Goal: Transaction & Acquisition: Purchase product/service

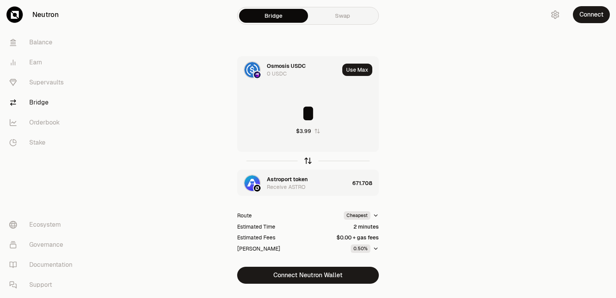
click at [309, 161] on icon "button" at bounding box center [308, 160] width 8 height 8
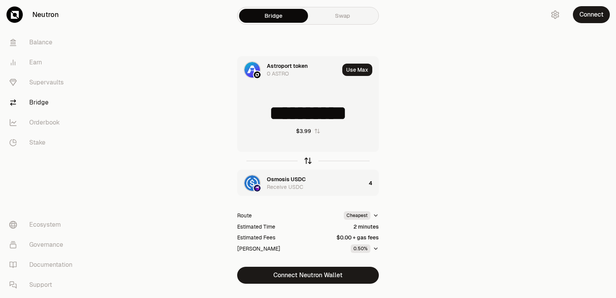
click at [309, 161] on icon "button" at bounding box center [308, 160] width 8 height 8
click at [307, 162] on icon "button" at bounding box center [308, 160] width 8 height 8
drag, startPoint x: 366, startPoint y: 117, endPoint x: 270, endPoint y: 119, distance: 95.5
click at [270, 119] on input "**********" at bounding box center [308, 113] width 141 height 23
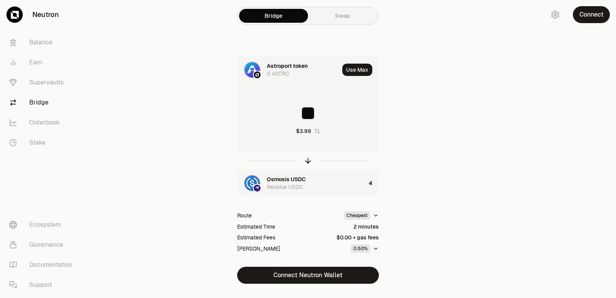
scroll to position [0, 0]
type input "***"
click at [307, 161] on icon "button" at bounding box center [308, 160] width 8 height 8
click at [308, 113] on input at bounding box center [308, 113] width 141 height 23
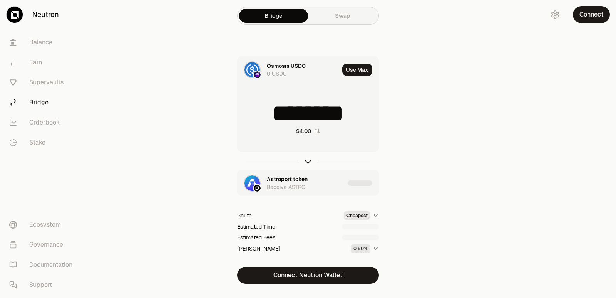
click at [315, 119] on input "********" at bounding box center [308, 113] width 141 height 23
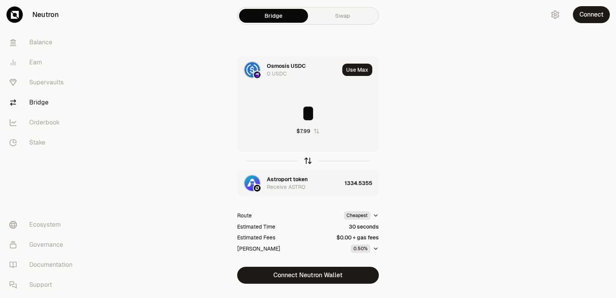
click at [310, 162] on icon "button" at bounding box center [308, 160] width 8 height 8
click at [307, 163] on icon "button" at bounding box center [308, 160] width 8 height 8
click at [305, 119] on input "**********" at bounding box center [308, 113] width 141 height 23
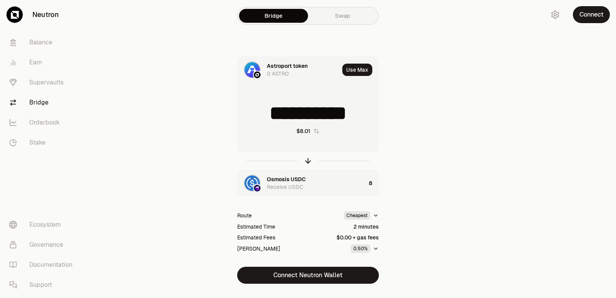
type input "*"
type input "****"
click at [310, 160] on icon "button" at bounding box center [308, 159] width 5 height 2
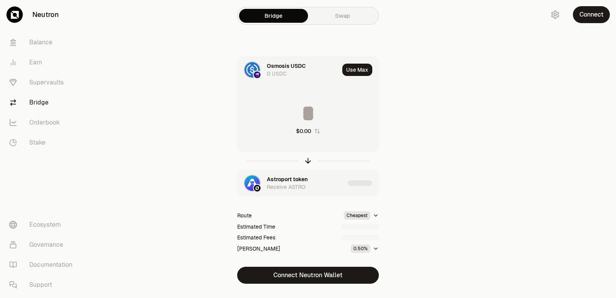
click at [309, 112] on input at bounding box center [308, 113] width 141 height 23
click at [308, 114] on input "********" at bounding box center [308, 113] width 141 height 23
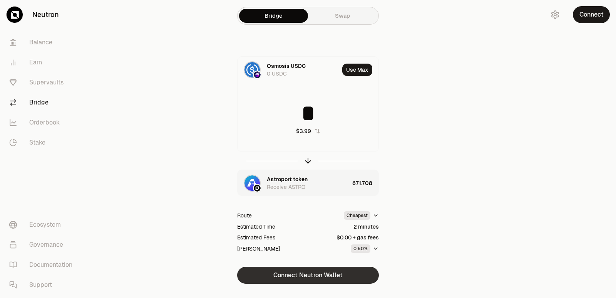
type input "*"
click at [319, 277] on button "Connect Neutron Wallet" at bounding box center [308, 275] width 142 height 17
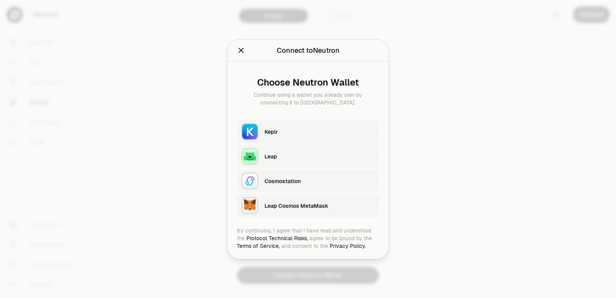
click at [297, 136] on div "Keplr" at bounding box center [320, 132] width 110 height 12
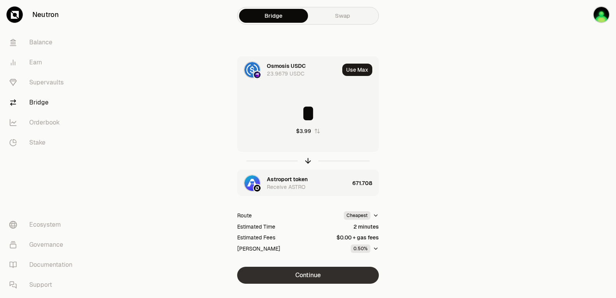
click at [316, 272] on button "Continue" at bounding box center [308, 275] width 142 height 17
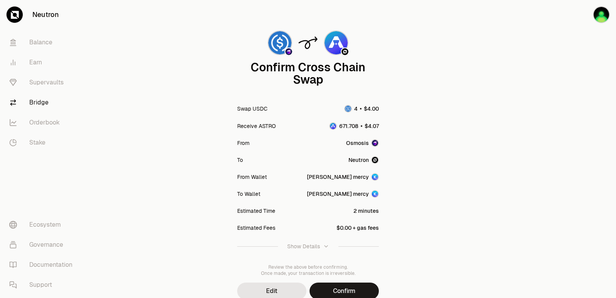
scroll to position [64, 0]
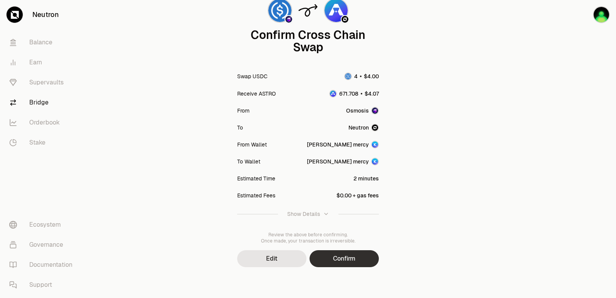
click at [336, 263] on button "Confirm" at bounding box center [344, 258] width 69 height 17
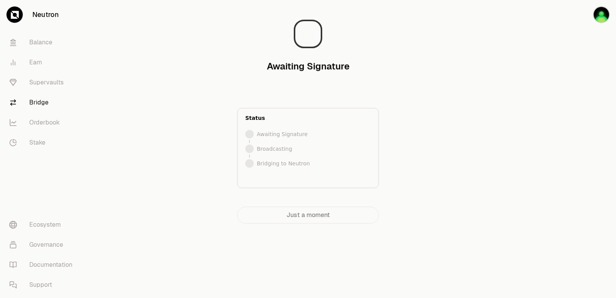
scroll to position [0, 0]
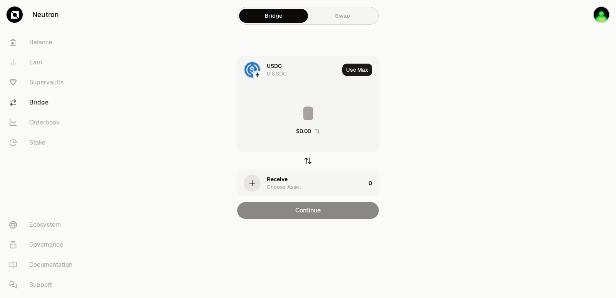
click at [306, 159] on icon "button" at bounding box center [308, 160] width 8 height 8
click at [275, 68] on div "Use" at bounding box center [272, 66] width 10 height 8
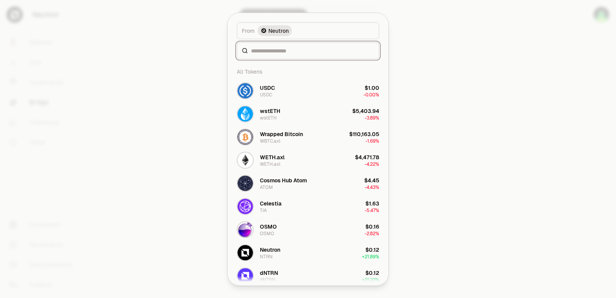
click at [282, 49] on input at bounding box center [312, 51] width 123 height 8
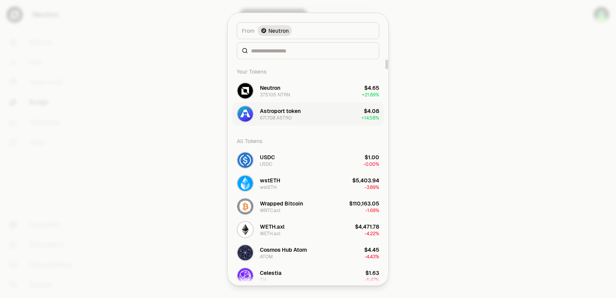
click at [296, 108] on div "Astroport token" at bounding box center [280, 111] width 41 height 8
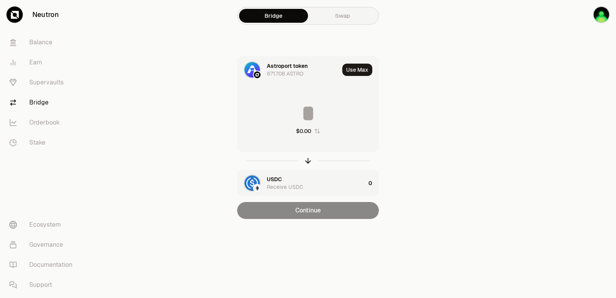
click at [278, 185] on div "Receive USDC" at bounding box center [285, 187] width 37 height 8
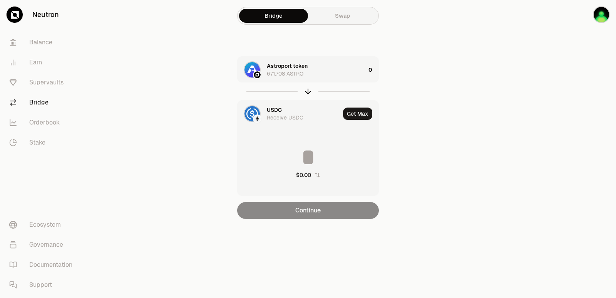
click at [276, 107] on div "USDC" at bounding box center [274, 110] width 15 height 8
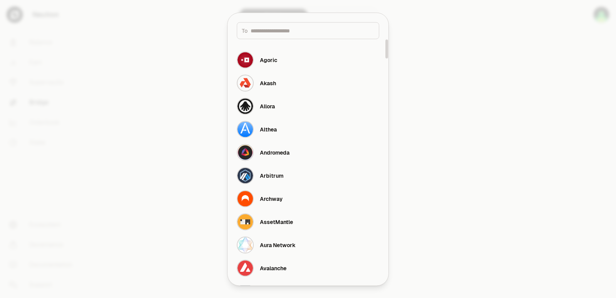
click at [270, 30] on input at bounding box center [313, 31] width 124 height 8
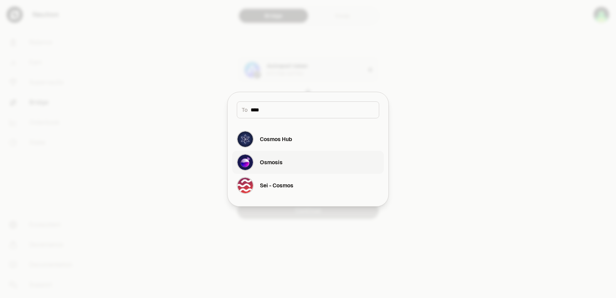
type input "****"
click at [262, 171] on button "Osmosis" at bounding box center [308, 162] width 152 height 23
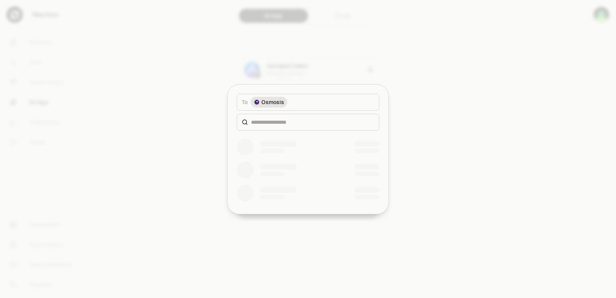
click at [270, 86] on div "To Osmosis" at bounding box center [308, 107] width 161 height 46
click at [275, 127] on div at bounding box center [308, 122] width 143 height 17
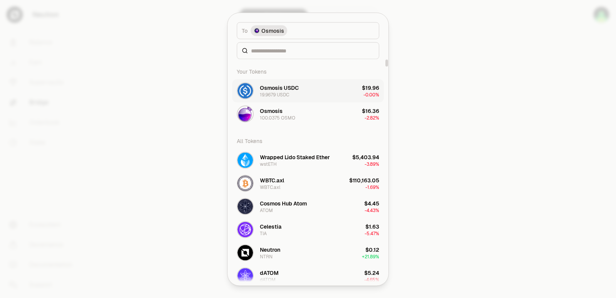
click at [272, 91] on div "19.9679 USDC" at bounding box center [274, 94] width 29 height 6
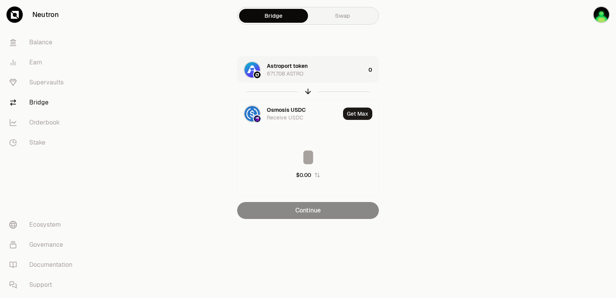
click at [316, 74] on div "Astroport token 671.708 ASTRO" at bounding box center [316, 69] width 99 height 15
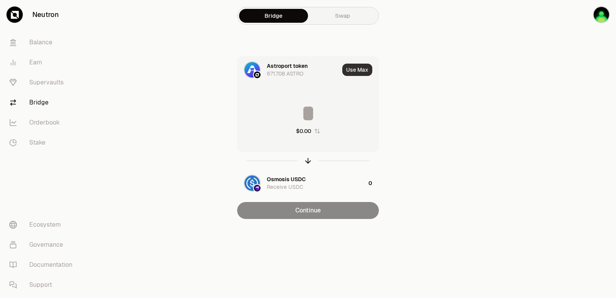
click at [356, 67] on button "Use Max" at bounding box center [357, 70] width 30 height 12
type input "**********"
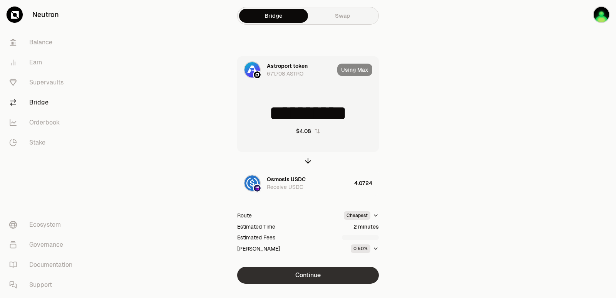
click at [304, 273] on button "Continue" at bounding box center [308, 275] width 142 height 17
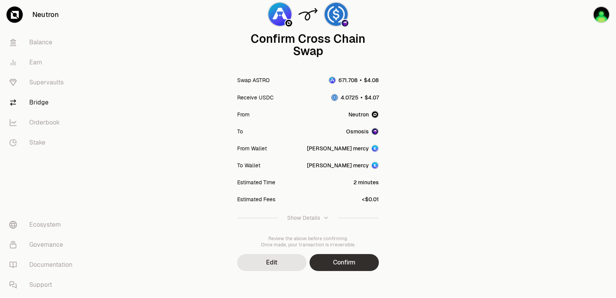
scroll to position [64, 0]
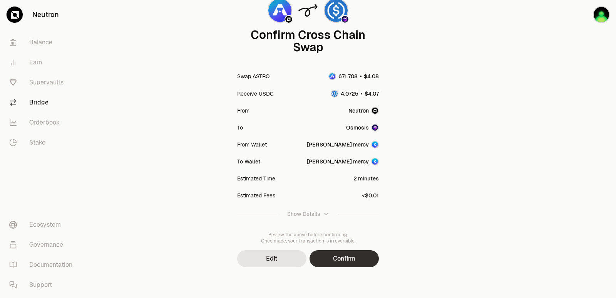
click at [347, 264] on button "Confirm" at bounding box center [344, 258] width 69 height 17
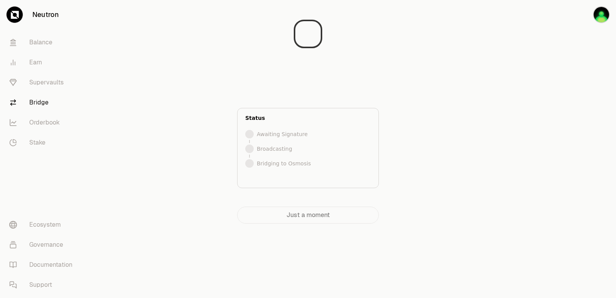
scroll to position [0, 0]
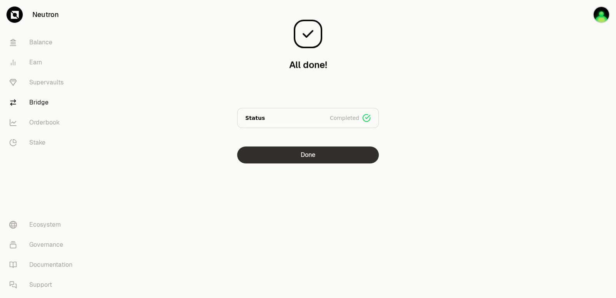
click at [294, 147] on button "Done" at bounding box center [308, 154] width 142 height 17
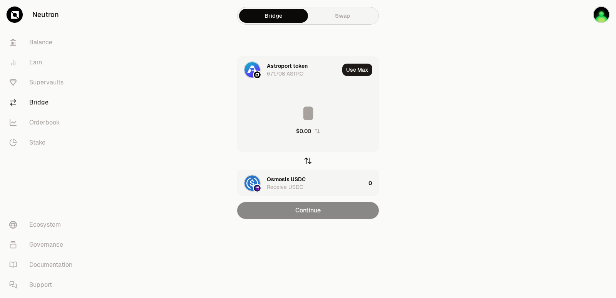
click at [306, 161] on icon "button" at bounding box center [308, 160] width 8 height 8
click at [287, 178] on div "Astroport token" at bounding box center [287, 179] width 41 height 8
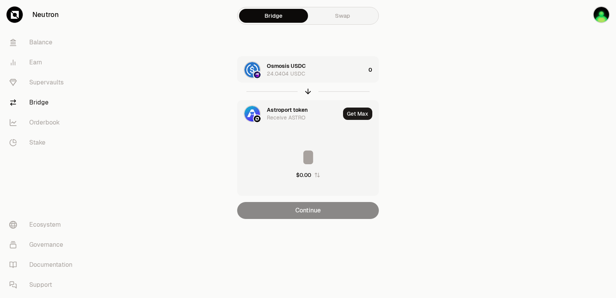
click at [275, 110] on div "Astroport token" at bounding box center [287, 110] width 41 height 8
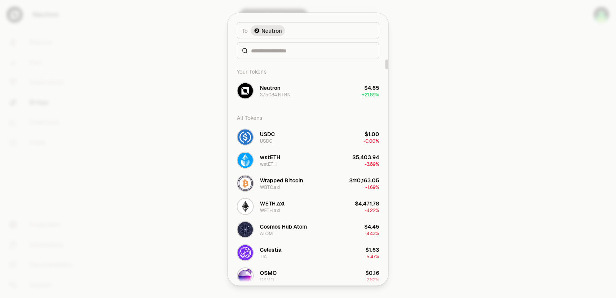
click at [299, 46] on div at bounding box center [308, 50] width 143 height 17
click at [294, 52] on input at bounding box center [312, 51] width 123 height 8
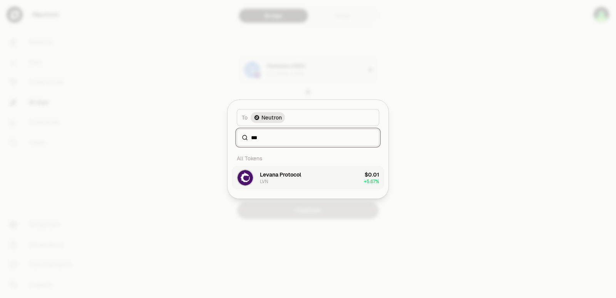
type input "***"
click at [299, 186] on button "Levana Protocol LVN $0.01 + 5.67%" at bounding box center [308, 177] width 152 height 23
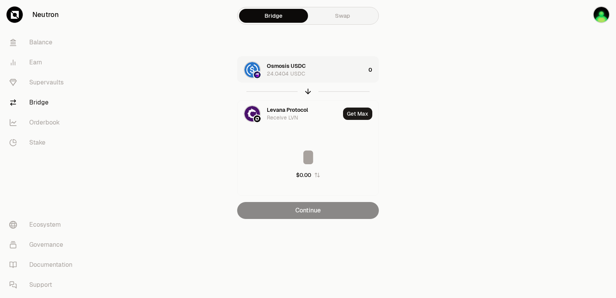
click at [338, 71] on div "Osmosis USDC 24.0404 USDC" at bounding box center [316, 69] width 99 height 15
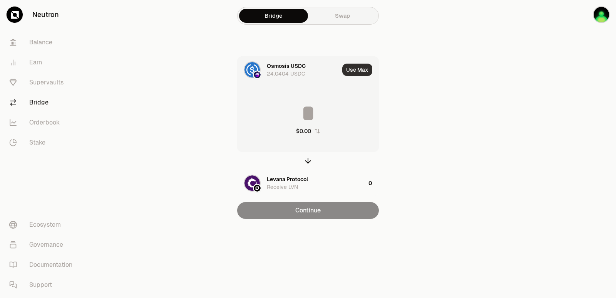
click at [360, 69] on button "Use Max" at bounding box center [357, 70] width 30 height 12
type input "*********"
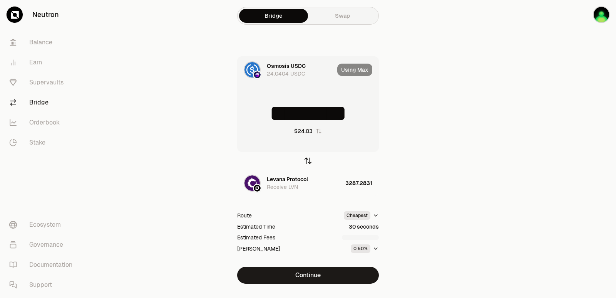
click at [308, 161] on icon "button" at bounding box center [308, 160] width 0 height 5
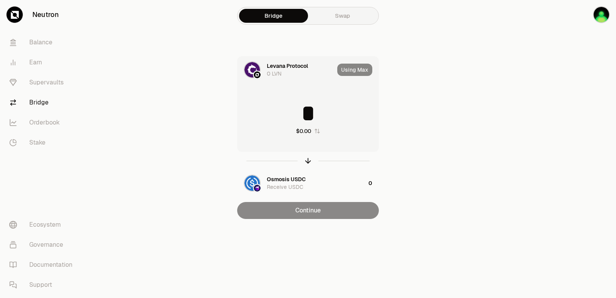
click at [293, 116] on input "*" at bounding box center [308, 113] width 141 height 23
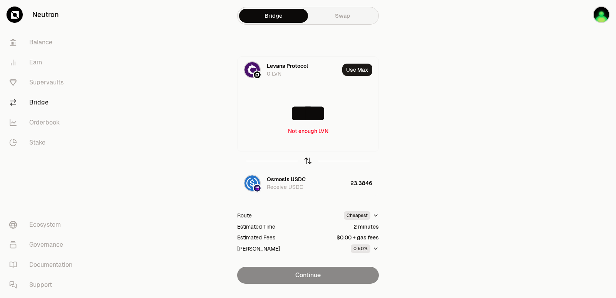
type input "****"
click at [307, 159] on icon "button" at bounding box center [308, 160] width 8 height 8
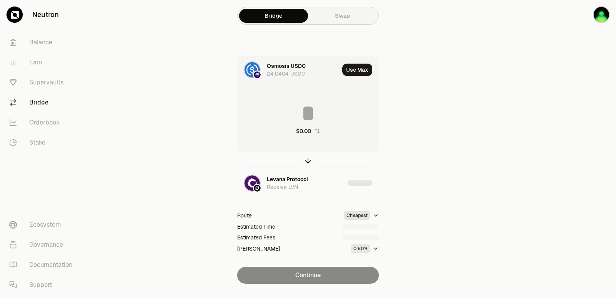
click at [298, 116] on input at bounding box center [308, 113] width 141 height 23
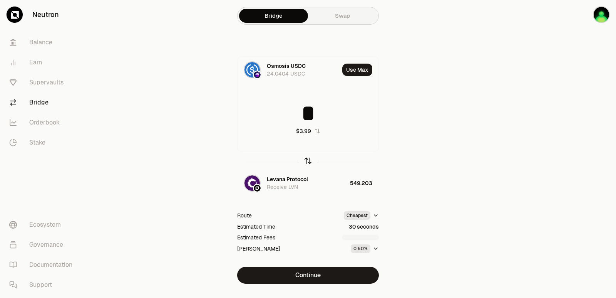
type input "*"
click at [309, 160] on icon "button" at bounding box center [308, 160] width 8 height 8
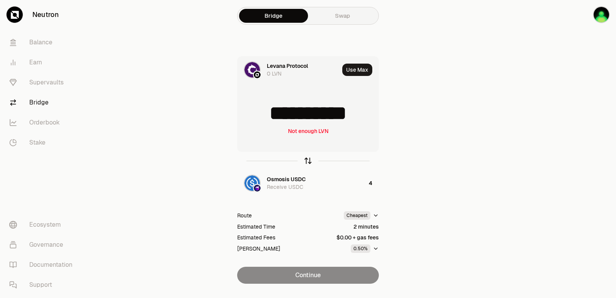
click at [306, 160] on icon "button" at bounding box center [308, 160] width 8 height 8
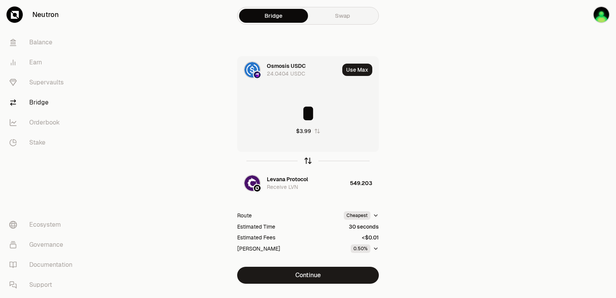
click at [306, 160] on icon "button" at bounding box center [308, 160] width 8 height 8
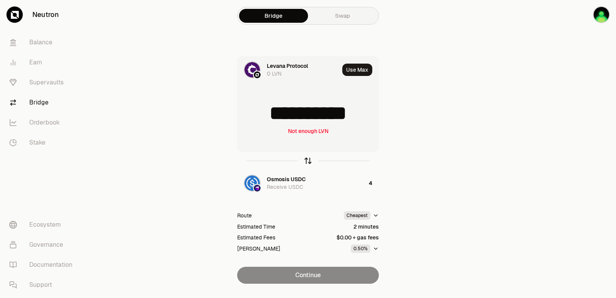
click at [307, 161] on icon "button" at bounding box center [308, 160] width 8 height 8
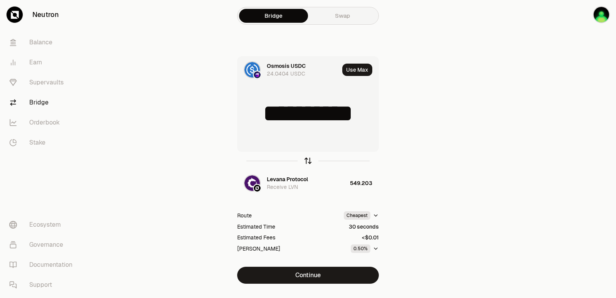
type input "*"
click at [287, 178] on div "Levana Protocol" at bounding box center [287, 179] width 41 height 8
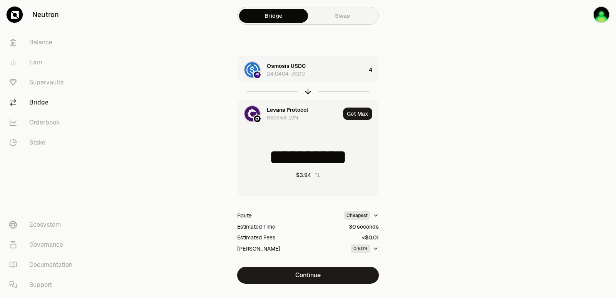
click at [282, 107] on div "Levana Protocol" at bounding box center [287, 110] width 41 height 8
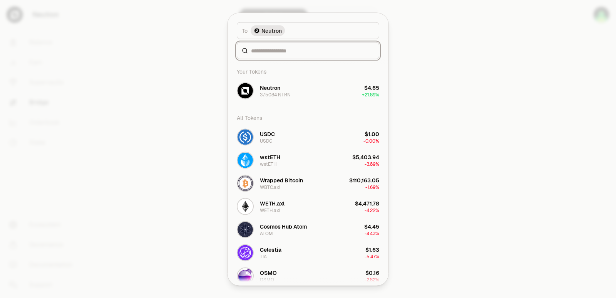
click at [279, 51] on input at bounding box center [312, 51] width 123 height 8
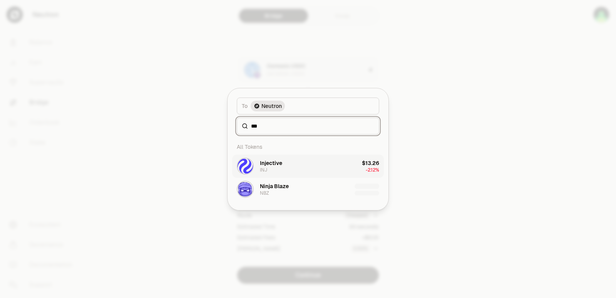
type input "***"
click at [298, 171] on button "Injective INJ $13.26 -2.12%" at bounding box center [308, 165] width 152 height 23
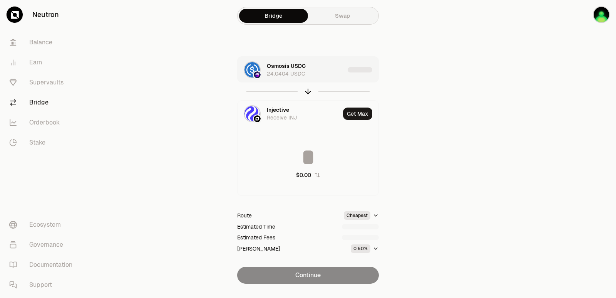
type input "**********"
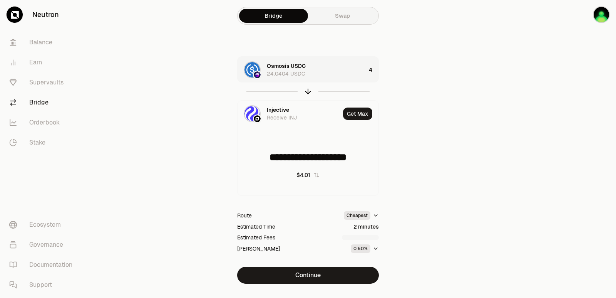
click at [328, 59] on div "Osmosis USDC 24.0404 USDC" at bounding box center [302, 70] width 128 height 26
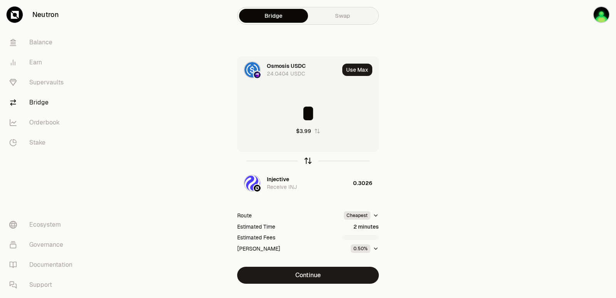
click at [308, 157] on icon "button" at bounding box center [308, 160] width 8 height 8
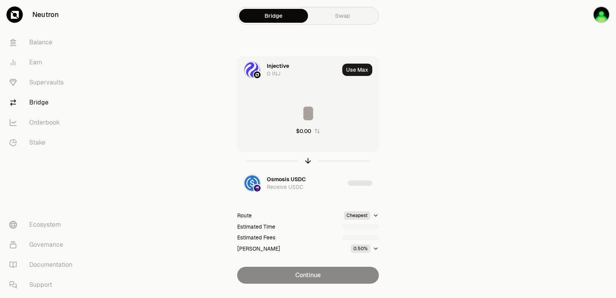
click at [303, 117] on input at bounding box center [308, 113] width 141 height 23
type input "******"
click at [308, 163] on icon "button" at bounding box center [308, 160] width 8 height 8
click at [297, 115] on input at bounding box center [308, 113] width 141 height 23
type input "*"
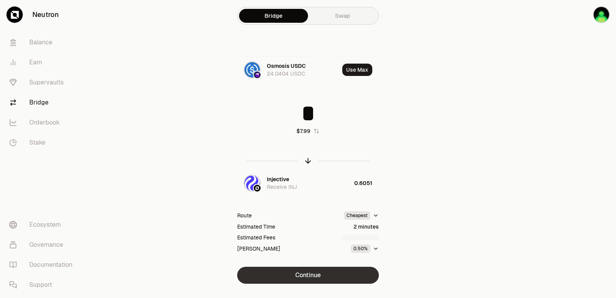
type input "*"
click at [329, 272] on button "Continue" at bounding box center [308, 275] width 142 height 17
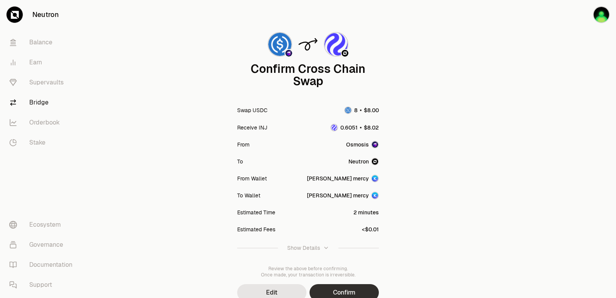
scroll to position [64, 0]
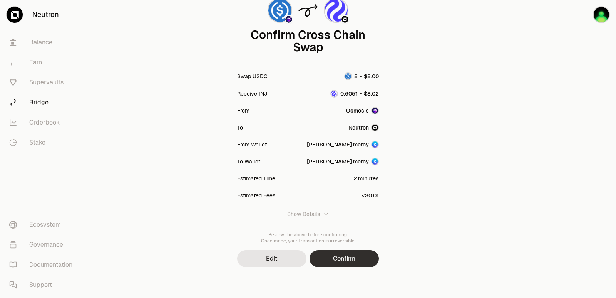
click at [351, 260] on button "Confirm" at bounding box center [344, 258] width 69 height 17
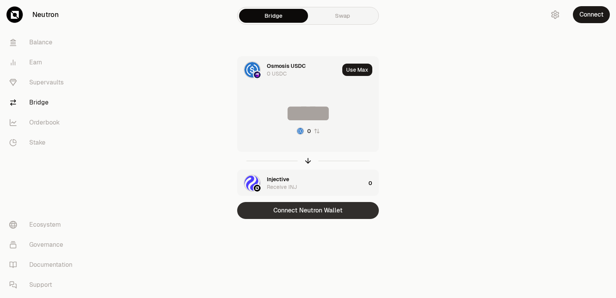
click at [290, 211] on div "Connect Neutron Wallet" at bounding box center [308, 210] width 142 height 17
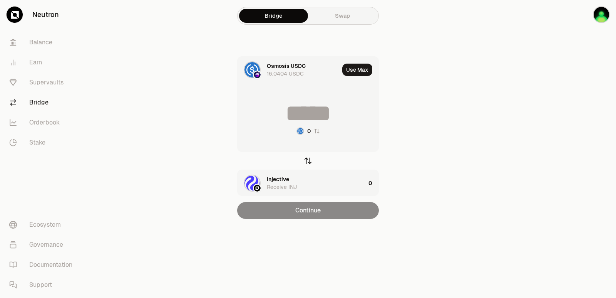
click at [310, 161] on icon "button" at bounding box center [308, 160] width 8 height 8
click at [353, 69] on button "Use Max" at bounding box center [357, 70] width 30 height 12
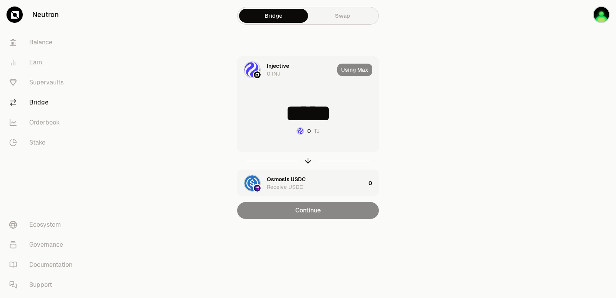
click at [316, 133] on icon "button" at bounding box center [317, 131] width 6 height 6
click at [349, 69] on div "Using Max" at bounding box center [357, 70] width 41 height 26
click at [306, 159] on icon "button" at bounding box center [308, 160] width 8 height 8
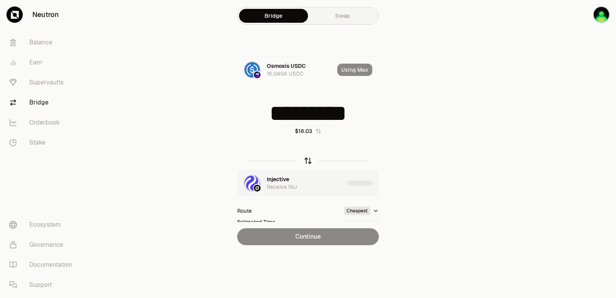
click at [306, 159] on icon "button" at bounding box center [308, 160] width 8 height 8
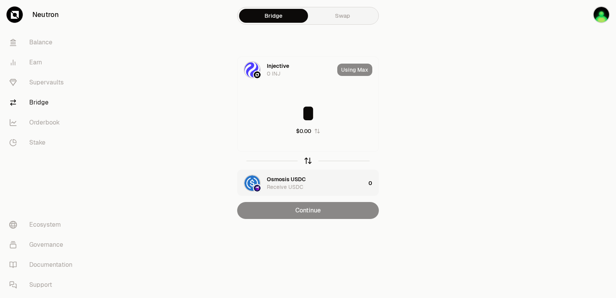
click at [305, 159] on icon "button" at bounding box center [308, 160] width 8 height 8
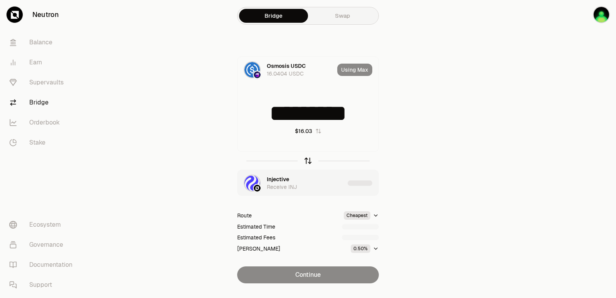
click at [305, 159] on icon "button" at bounding box center [308, 160] width 8 height 8
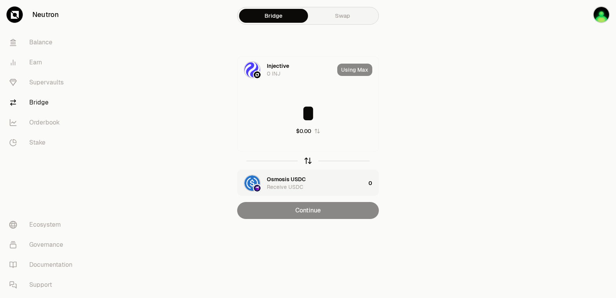
click at [305, 159] on icon "button" at bounding box center [308, 160] width 8 height 8
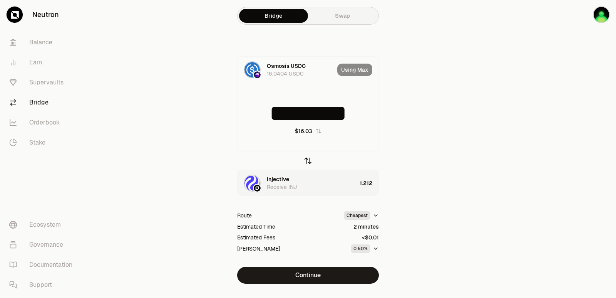
click at [308, 161] on icon "button" at bounding box center [308, 160] width 8 height 8
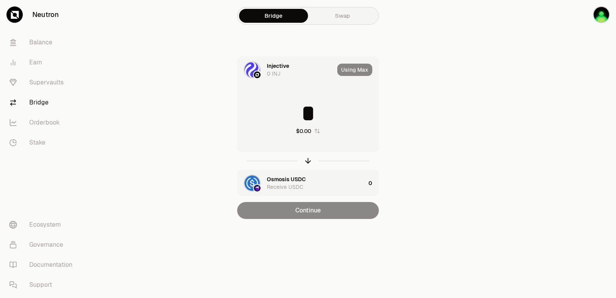
click at [351, 72] on div "Using Max" at bounding box center [357, 70] width 41 height 26
click at [564, 129] on div at bounding box center [573, 125] width 86 height 250
click at [310, 158] on icon "button" at bounding box center [308, 160] width 8 height 8
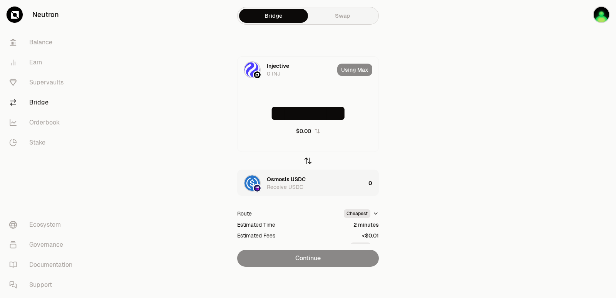
type input "*"
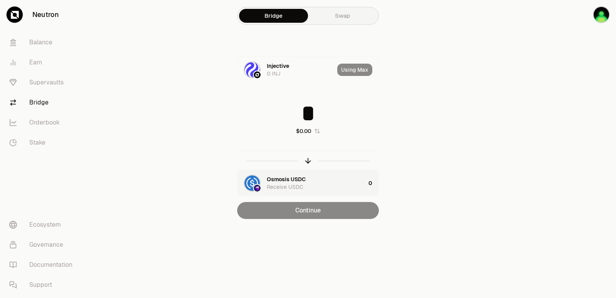
click at [313, 114] on input "*" at bounding box center [308, 113] width 141 height 23
click at [275, 87] on div "* $0.00" at bounding box center [308, 118] width 141 height 68
click at [282, 178] on div "Osmosis USDC" at bounding box center [286, 179] width 39 height 8
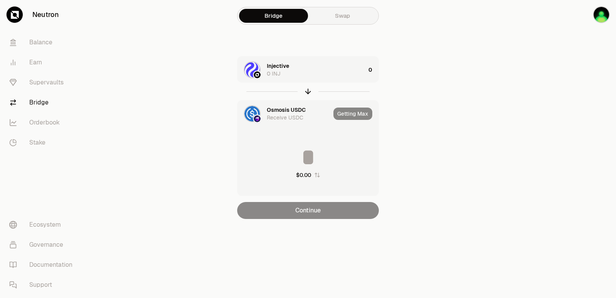
click at [424, 130] on div "Injective 0 INJ 0 Osmosis USDC Receive USDC Getting Max $0.00 Continue" at bounding box center [308, 137] width 259 height 163
click at [310, 91] on icon "button" at bounding box center [308, 91] width 8 height 8
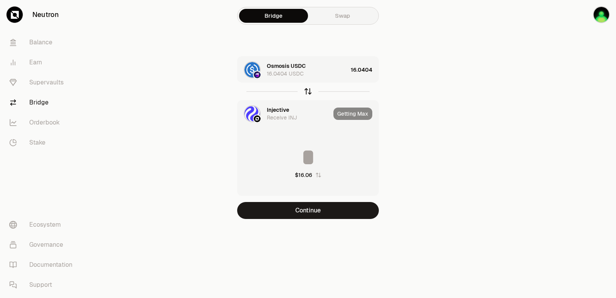
type input "**********"
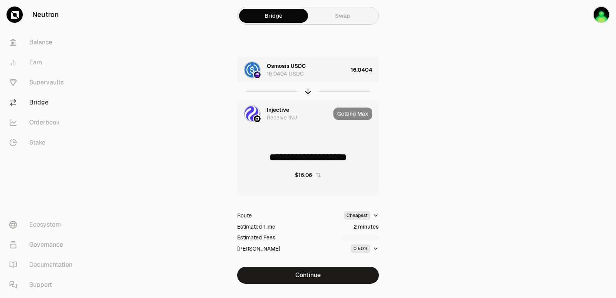
click at [270, 111] on div "Injective" at bounding box center [278, 110] width 22 height 8
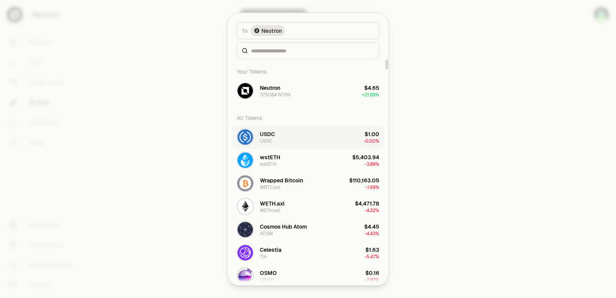
click at [280, 136] on button "USDC USDC $1.00 -0.00%" at bounding box center [308, 136] width 152 height 23
type input "*********"
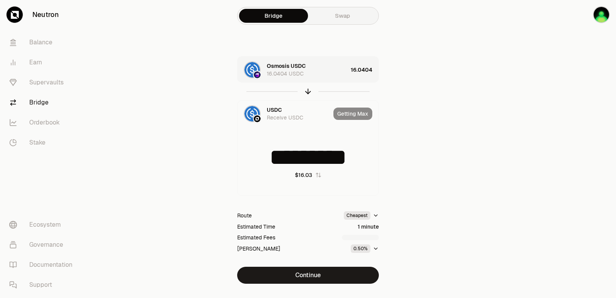
click at [285, 65] on div "Osmosis USDC" at bounding box center [286, 66] width 39 height 8
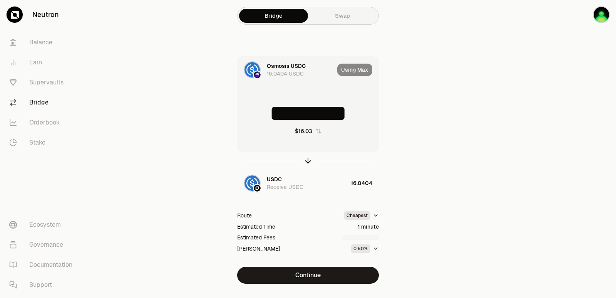
click at [285, 65] on div "Osmosis USDC" at bounding box center [286, 66] width 39 height 8
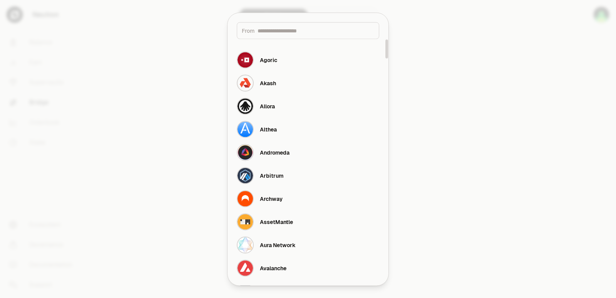
click at [285, 31] on input at bounding box center [316, 31] width 117 height 8
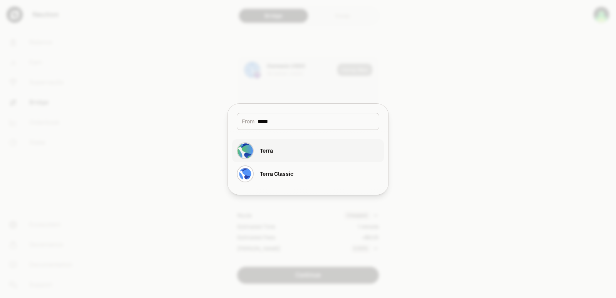
type input "*****"
click at [290, 152] on button "Terra" at bounding box center [308, 150] width 152 height 23
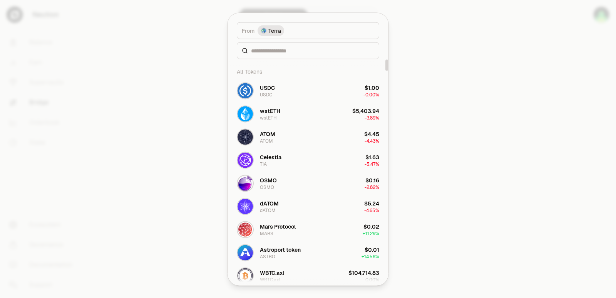
click at [281, 54] on div at bounding box center [308, 50] width 143 height 17
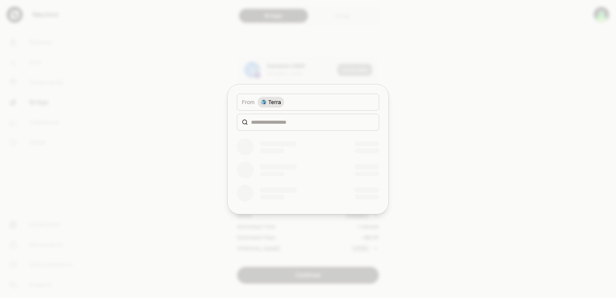
click at [280, 52] on div at bounding box center [308, 149] width 616 height 298
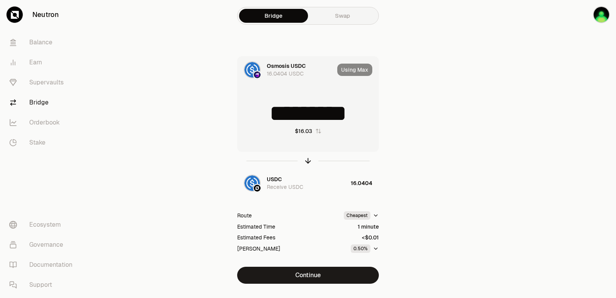
click at [280, 64] on div "Osmosis USDC" at bounding box center [286, 66] width 39 height 8
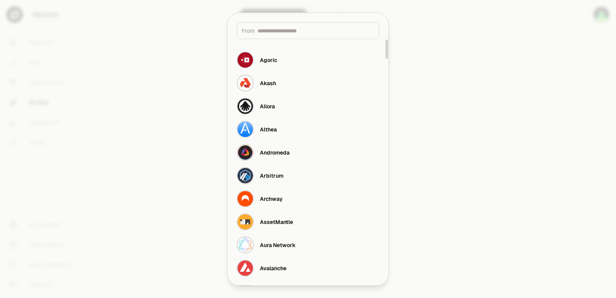
click at [271, 31] on input at bounding box center [316, 31] width 117 height 8
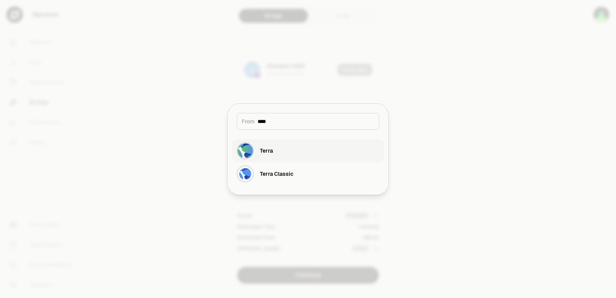
type input "****"
click at [270, 153] on div "Terra" at bounding box center [266, 151] width 13 height 8
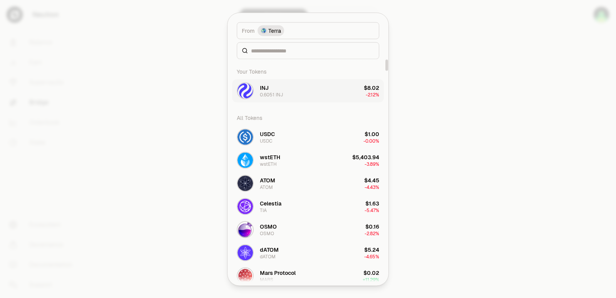
click at [276, 96] on div "0.6051 INJ" at bounding box center [271, 94] width 23 height 6
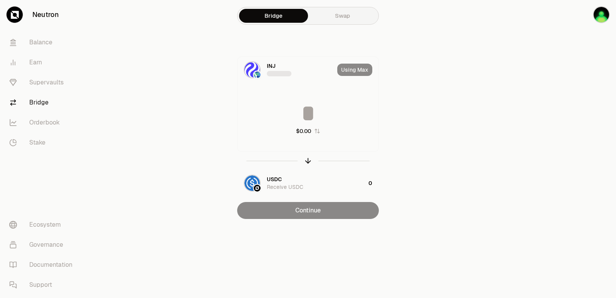
type input "**********"
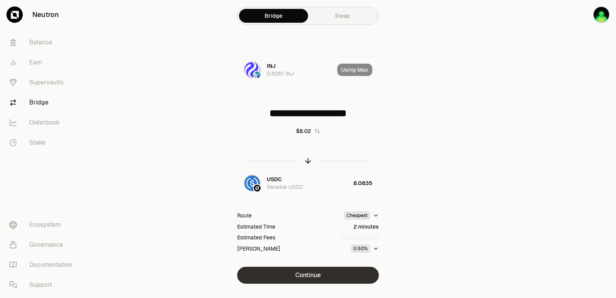
click at [316, 270] on button "Continue" at bounding box center [308, 275] width 142 height 17
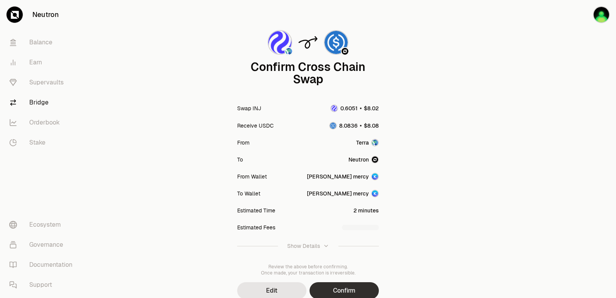
scroll to position [64, 0]
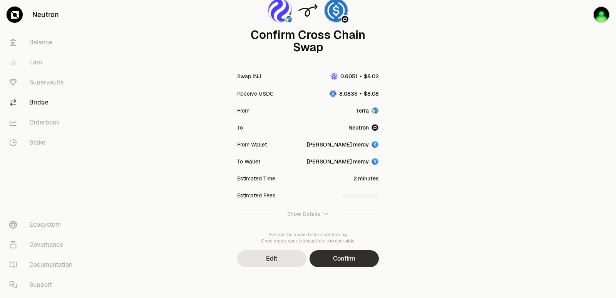
click at [350, 259] on button "Confirm" at bounding box center [344, 258] width 69 height 17
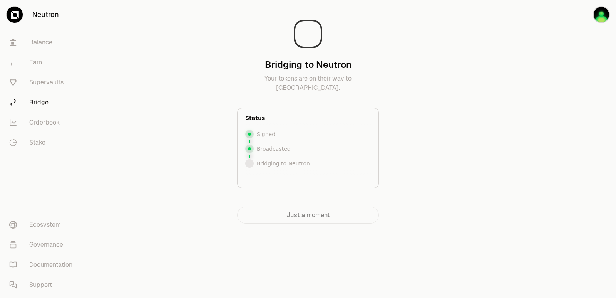
click at [563, 143] on div at bounding box center [573, 127] width 86 height 254
click at [550, 143] on div at bounding box center [573, 127] width 86 height 254
